Goal: Information Seeking & Learning: Learn about a topic

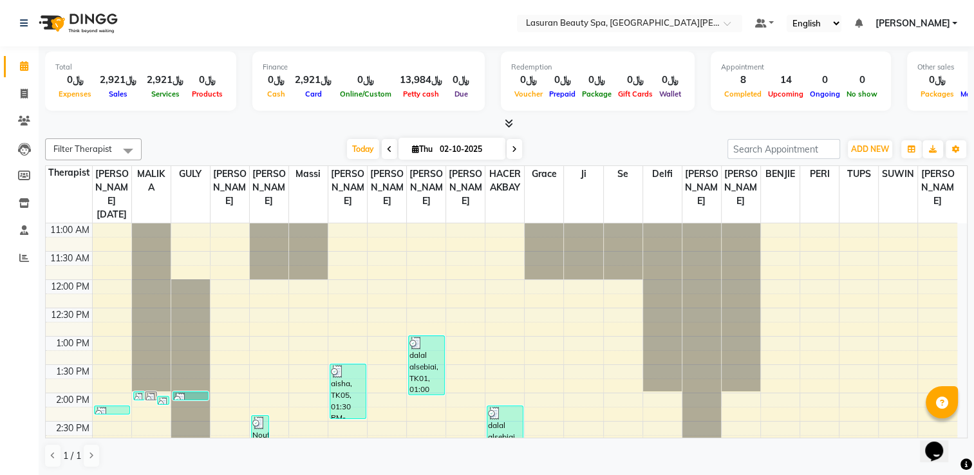
scroll to position [247, 0]
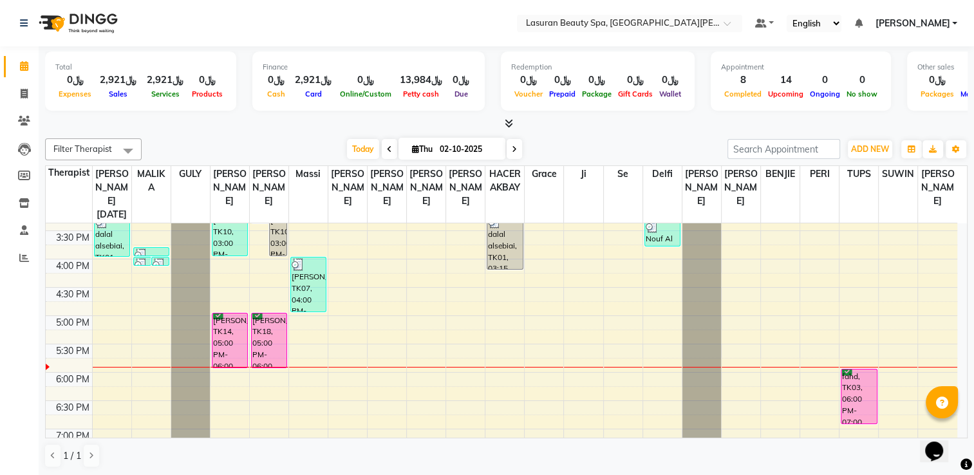
click at [388, 145] on icon at bounding box center [389, 149] width 5 height 8
type input "01-10-2025"
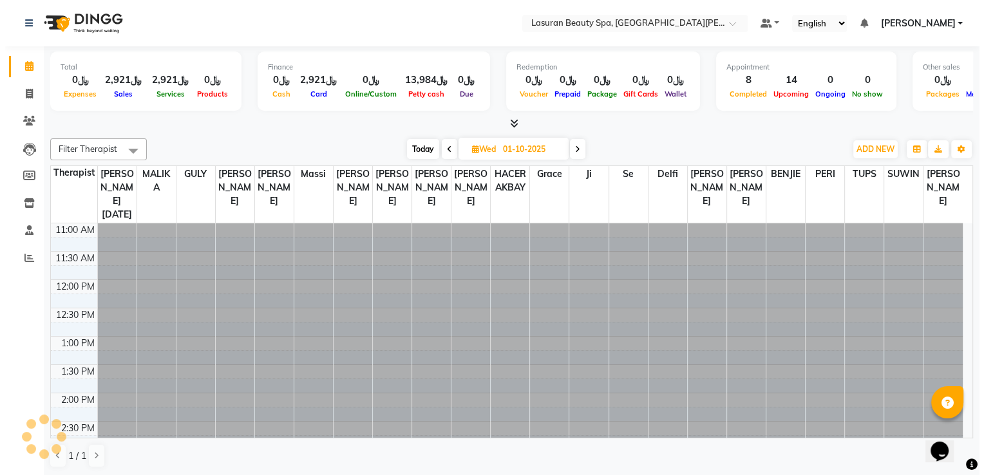
scroll to position [337, 0]
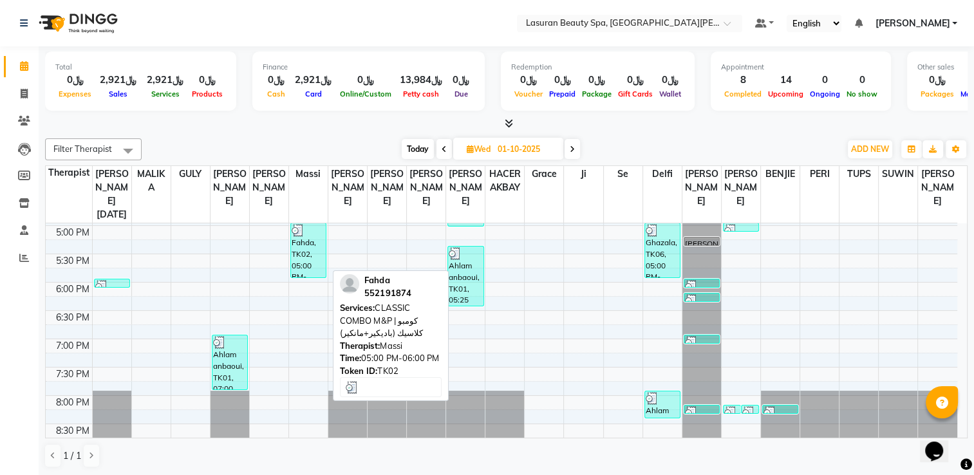
click at [309, 246] on div "Fahda, TK02, 05:00 PM-06:00 PM, CLASSIC [PERSON_NAME] M&P | كومبو كلاسيك (باديك…" at bounding box center [308, 250] width 35 height 54
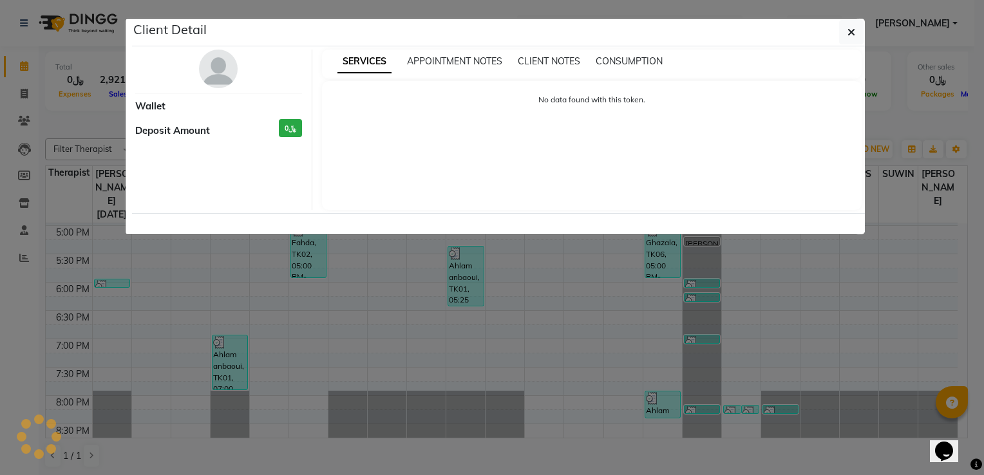
select select "3"
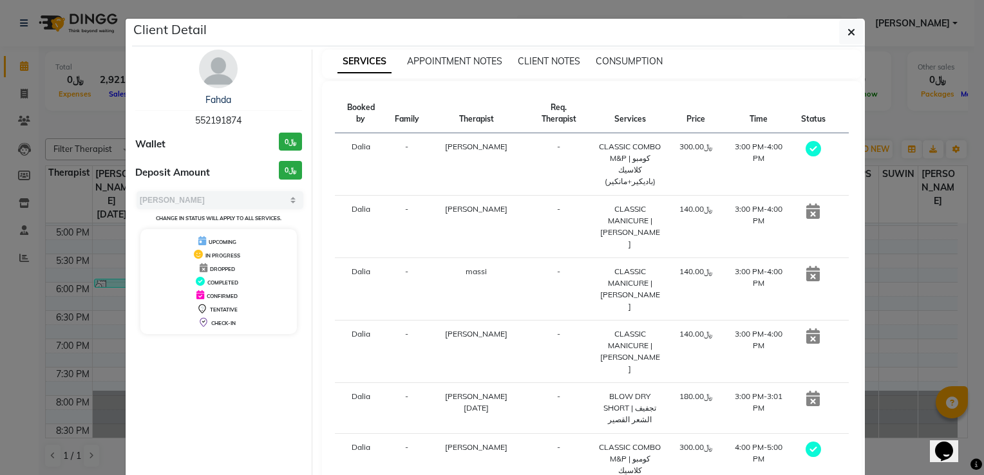
click at [668, 202] on td "﷼140.00" at bounding box center [695, 227] width 55 height 62
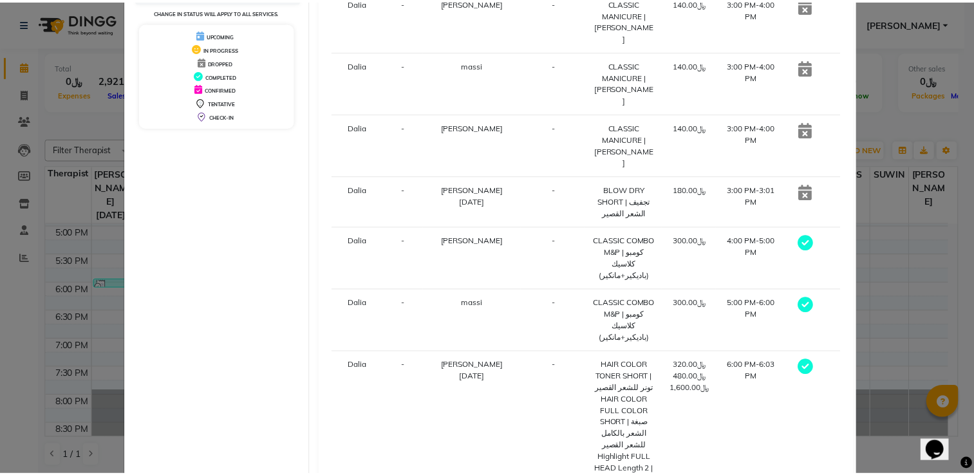
scroll to position [223, 0]
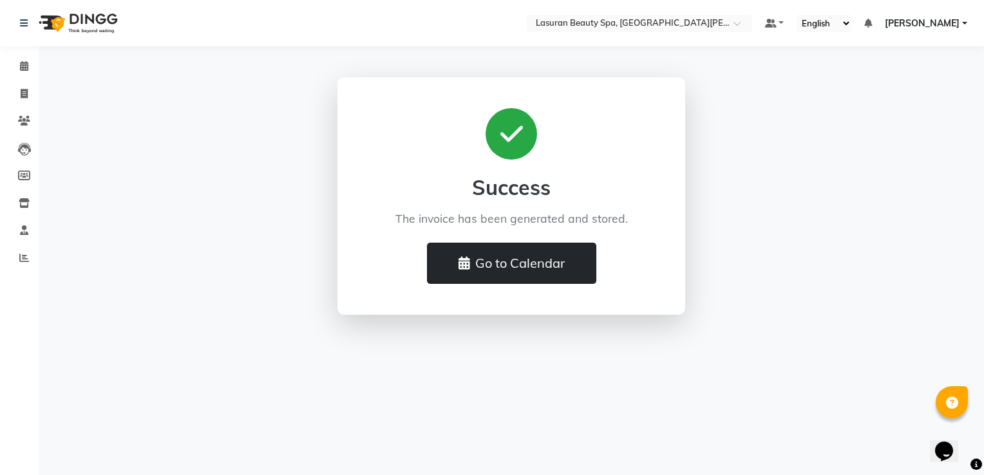
click at [586, 260] on button "Go to Calendar" at bounding box center [511, 263] width 169 height 41
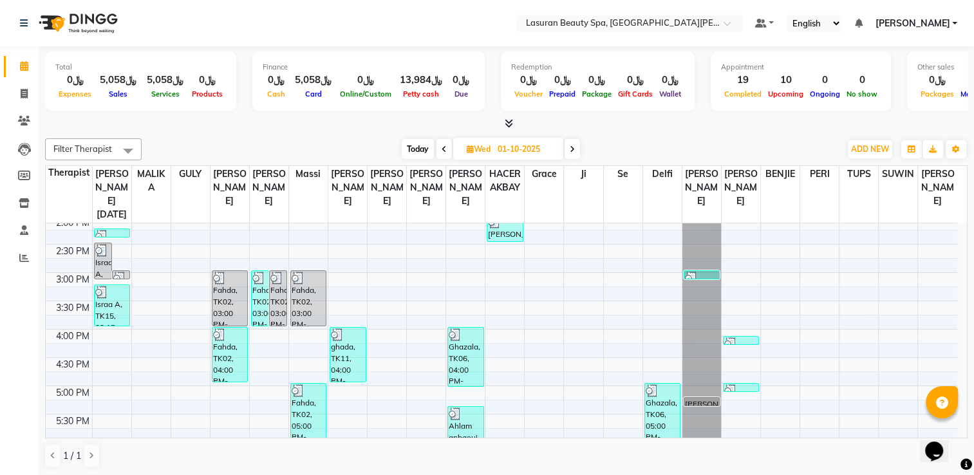
scroll to position [188, 0]
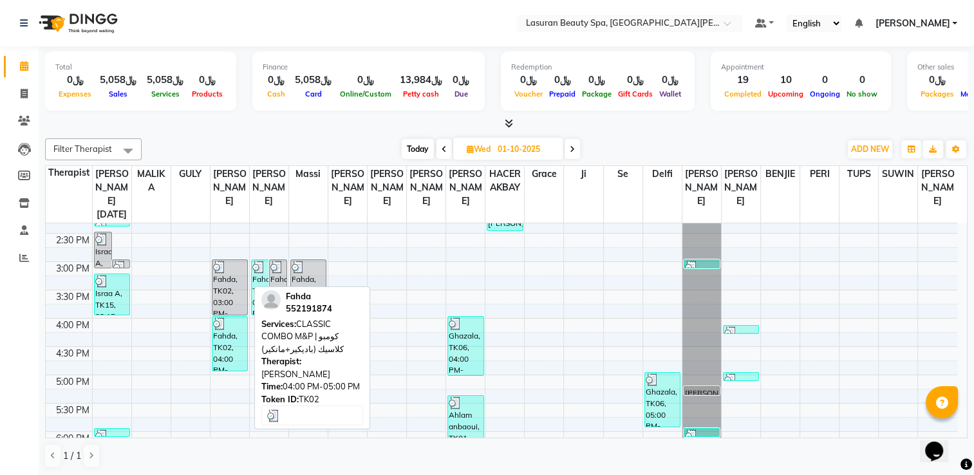
click at [227, 344] on div "Fahda, TK02, 04:00 PM-05:00 PM, CLASSIC [PERSON_NAME] M&P | كومبو كلاسيك (باديك…" at bounding box center [229, 344] width 35 height 54
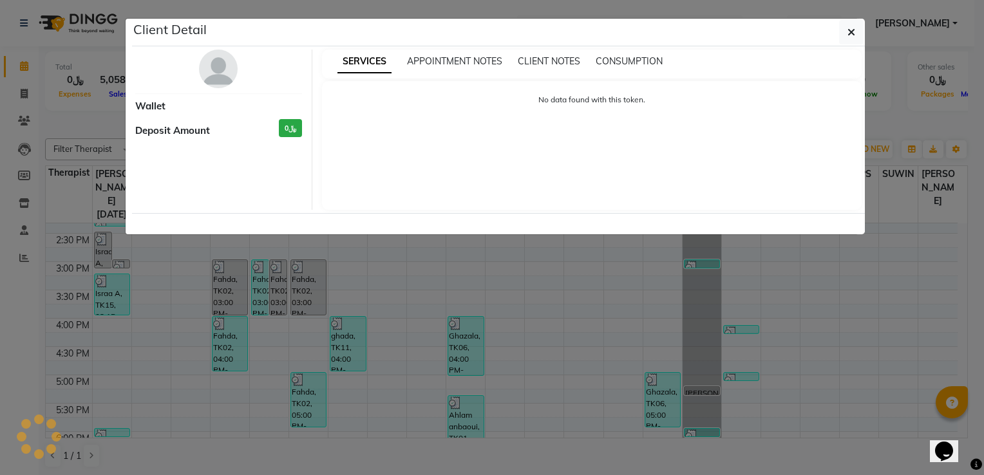
select select "3"
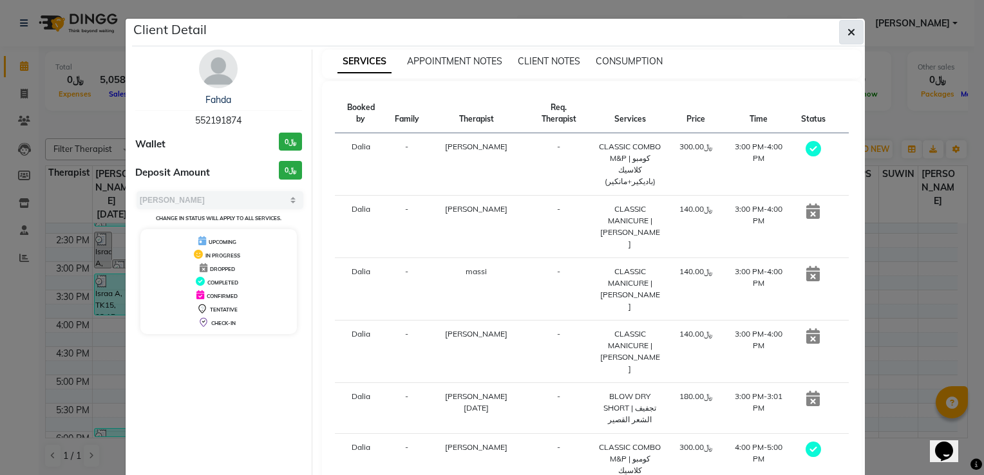
click at [850, 30] on button "button" at bounding box center [851, 32] width 24 height 24
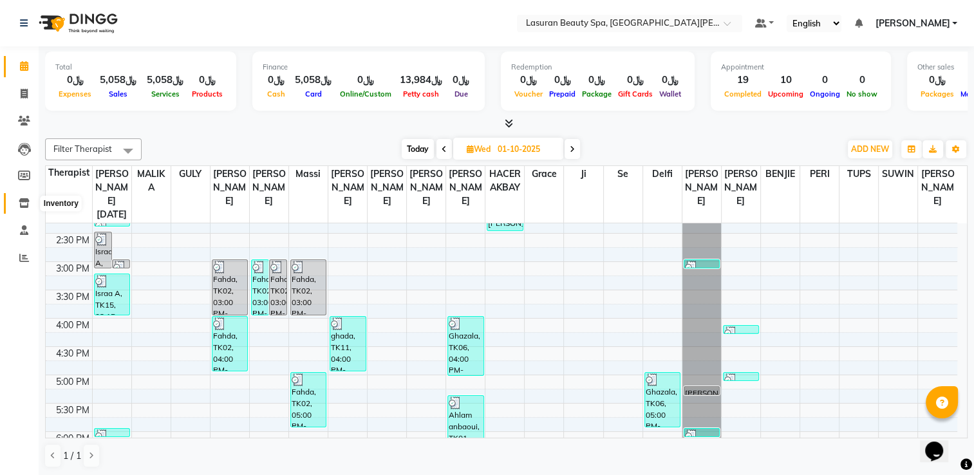
click at [26, 203] on icon at bounding box center [24, 203] width 11 height 10
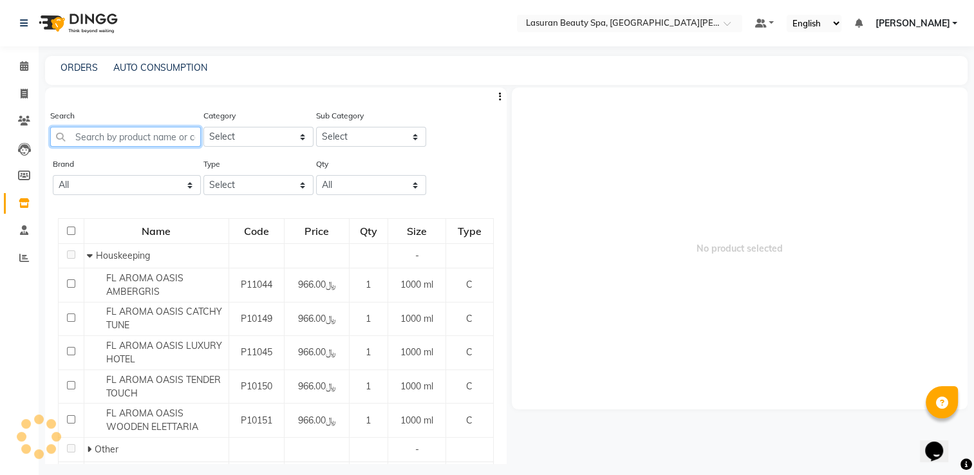
click at [149, 140] on input "text" at bounding box center [125, 137] width 151 height 20
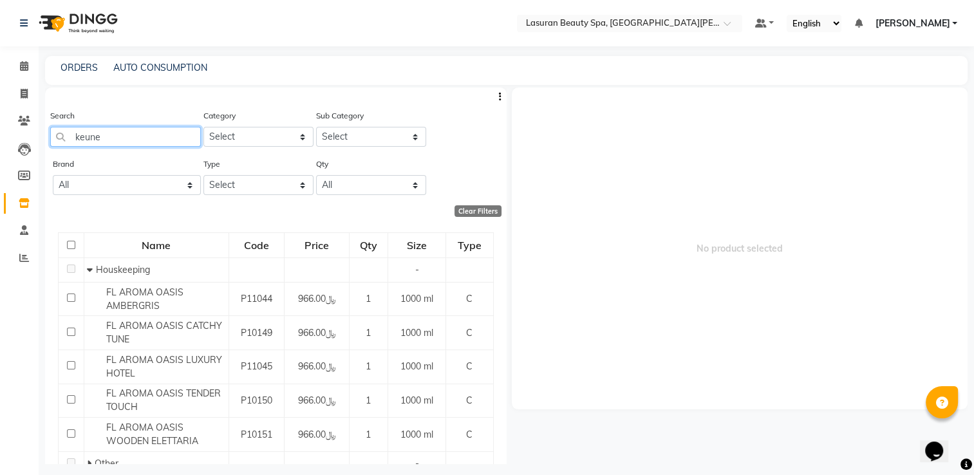
type input "keune"
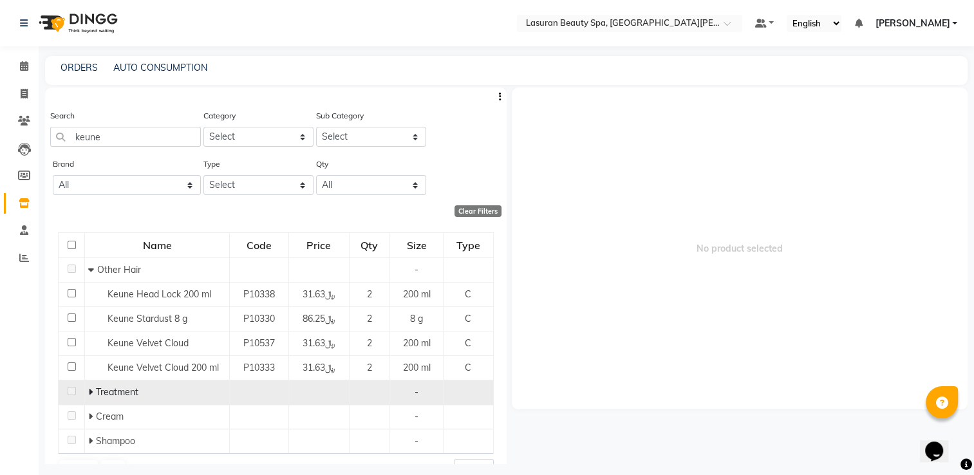
click at [170, 395] on div "Treatment" at bounding box center [157, 393] width 138 height 14
click at [102, 393] on span "Treatment" at bounding box center [117, 392] width 42 height 12
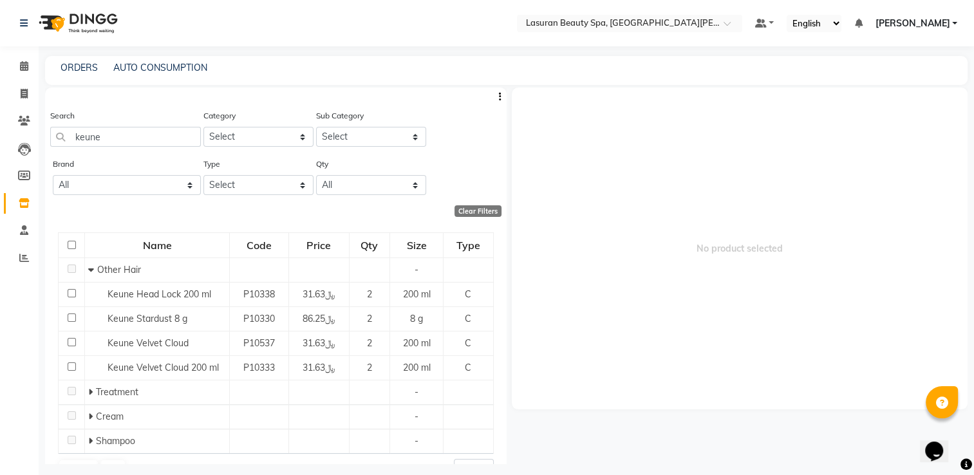
scroll to position [28, 0]
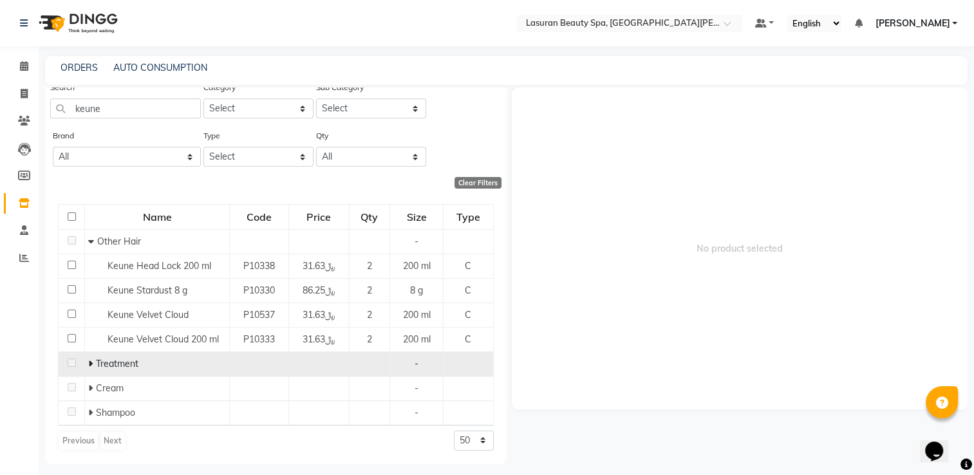
click at [85, 360] on td "Treatment" at bounding box center [157, 363] width 145 height 24
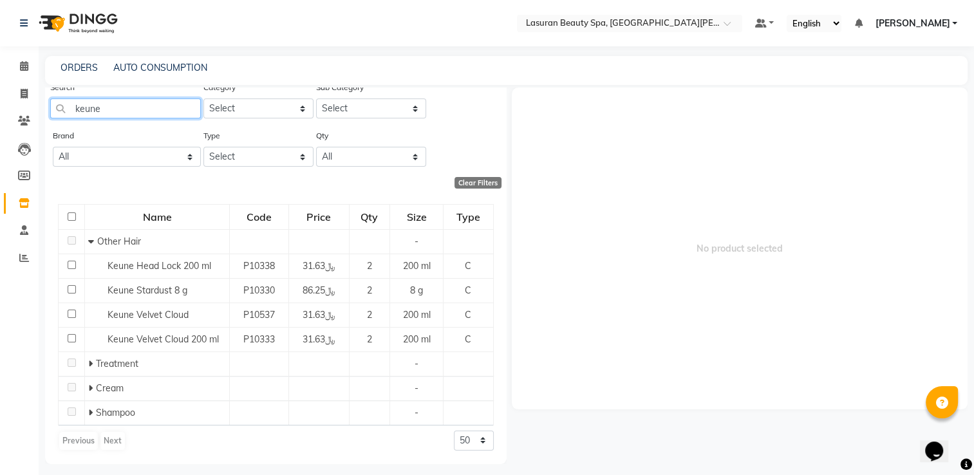
click at [173, 112] on input "keune" at bounding box center [125, 108] width 151 height 20
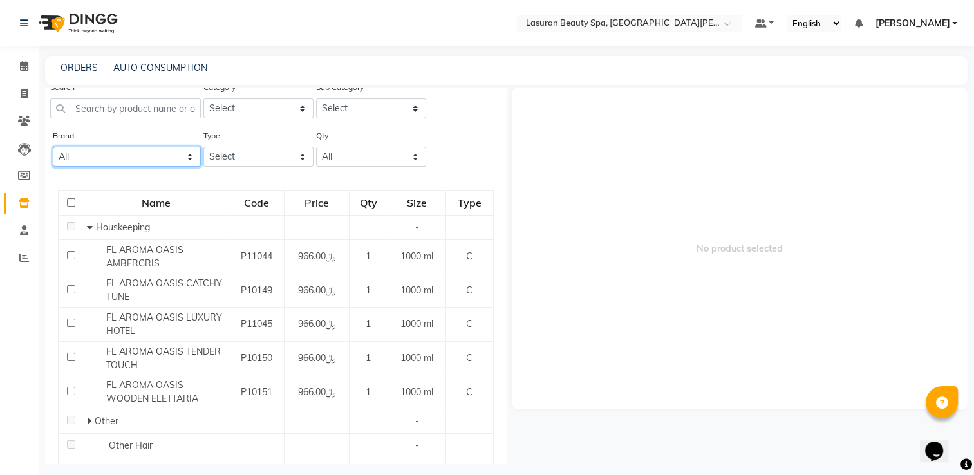
click at [131, 161] on select "All Alterna Biologique Research Bullfrog Dr.an Flora K18 [PERSON_NAME] [PERSON_…" at bounding box center [127, 157] width 148 height 20
select select "keune"
click at [53, 147] on select "All Alterna Biologique Research Bullfrog Dr.an Flora K18 [PERSON_NAME] [PERSON_…" at bounding box center [127, 157] width 148 height 20
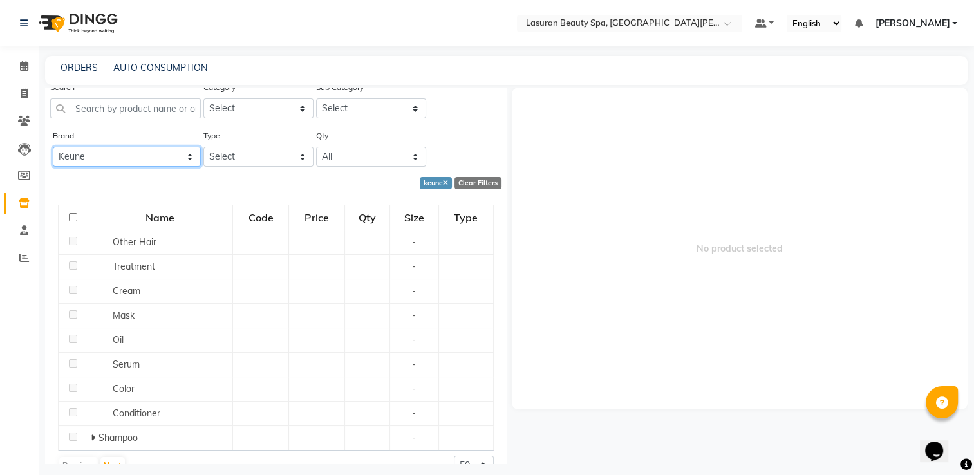
scroll to position [53, 0]
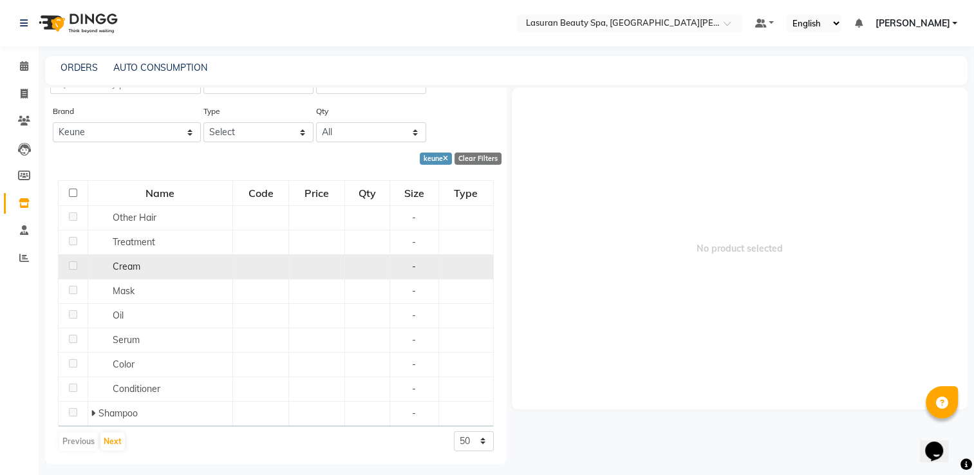
click at [157, 272] on div "Cream" at bounding box center [160, 267] width 138 height 14
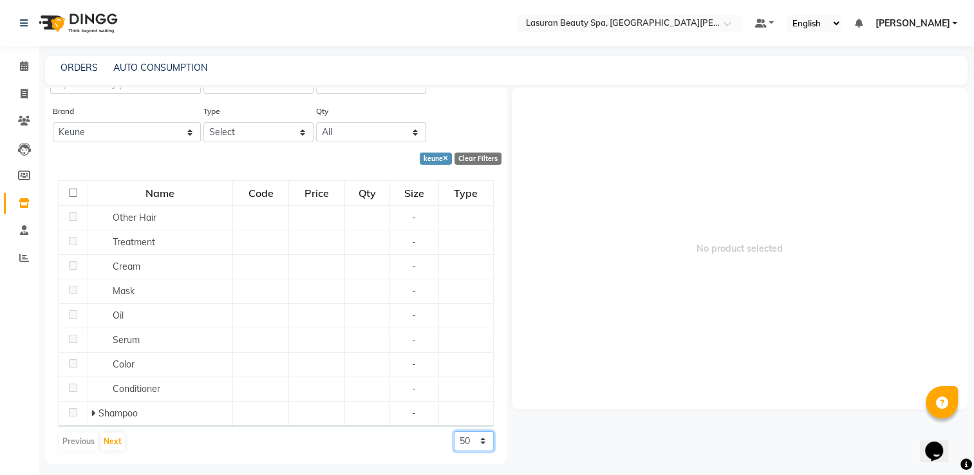
click at [463, 442] on select "50 100 500" at bounding box center [474, 441] width 40 height 20
select select "100"
click at [454, 431] on select "50 100 500" at bounding box center [474, 441] width 40 height 20
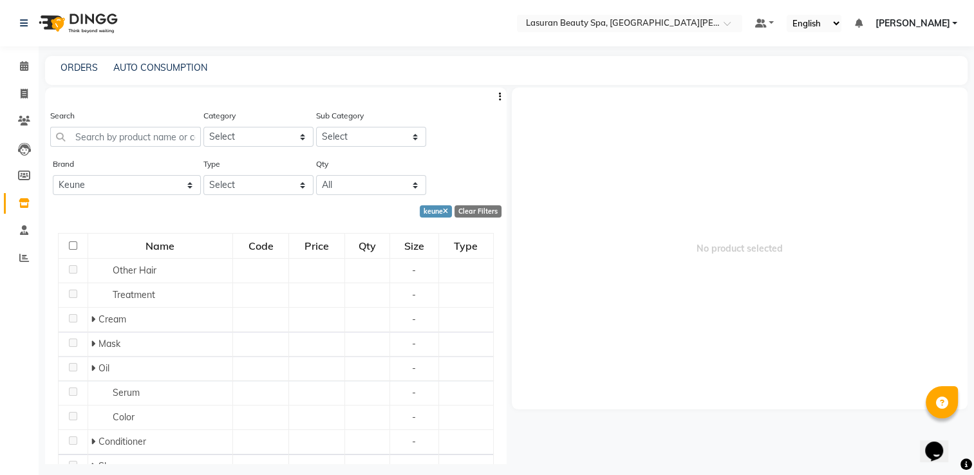
click at [469, 121] on div "Search Category Select Hair Skin Makeup Personal Care Massage Other GIFT Hair S…" at bounding box center [276, 133] width 462 height 48
click at [388, 130] on select "Select" at bounding box center [371, 137] width 110 height 20
click at [175, 187] on select "All Alterna Biologique Research Bullfrog Dr.an Flora K18 [PERSON_NAME] [PERSON_…" at bounding box center [127, 185] width 148 height 20
select select
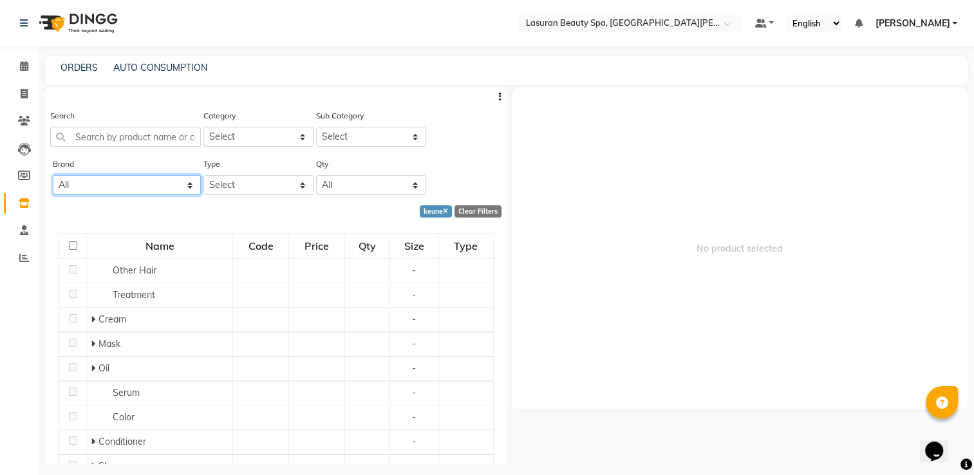
click at [53, 176] on select "All Alterna Biologique Research Bullfrog Dr.an Flora K18 [PERSON_NAME] [PERSON_…" at bounding box center [127, 185] width 148 height 20
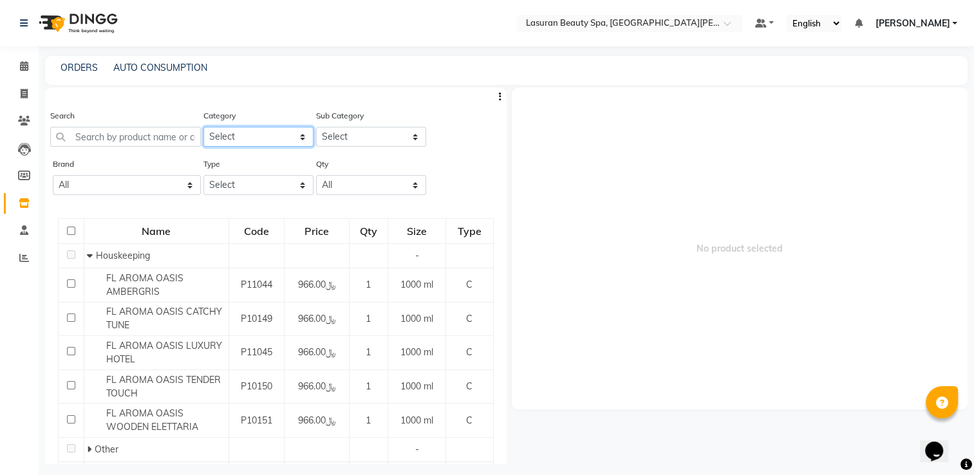
click at [261, 142] on select "Select Hair Skin Makeup Personal Care Massage Other GIFT Hair Skin" at bounding box center [258, 137] width 110 height 20
click at [265, 189] on select "Select Both Retail Consumable" at bounding box center [258, 185] width 110 height 20
select select "R"
click at [203, 176] on select "Select Both Retail Consumable" at bounding box center [258, 185] width 110 height 20
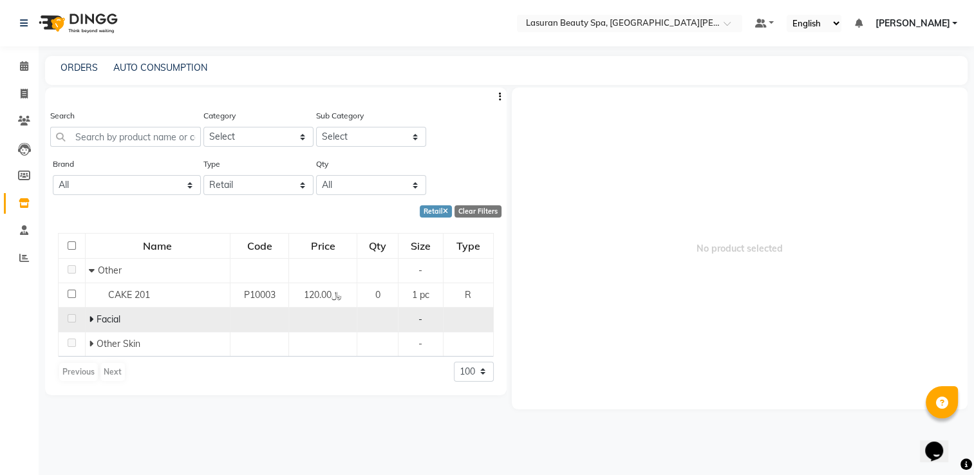
click at [113, 317] on span "Facial" at bounding box center [109, 319] width 24 height 12
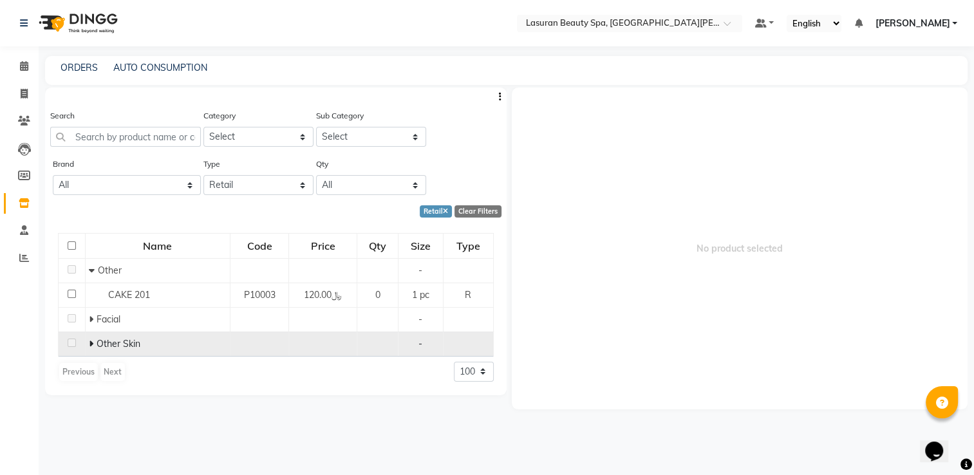
click at [124, 346] on span "Other Skin" at bounding box center [119, 344] width 44 height 12
